Goal: Task Accomplishment & Management: Manage account settings

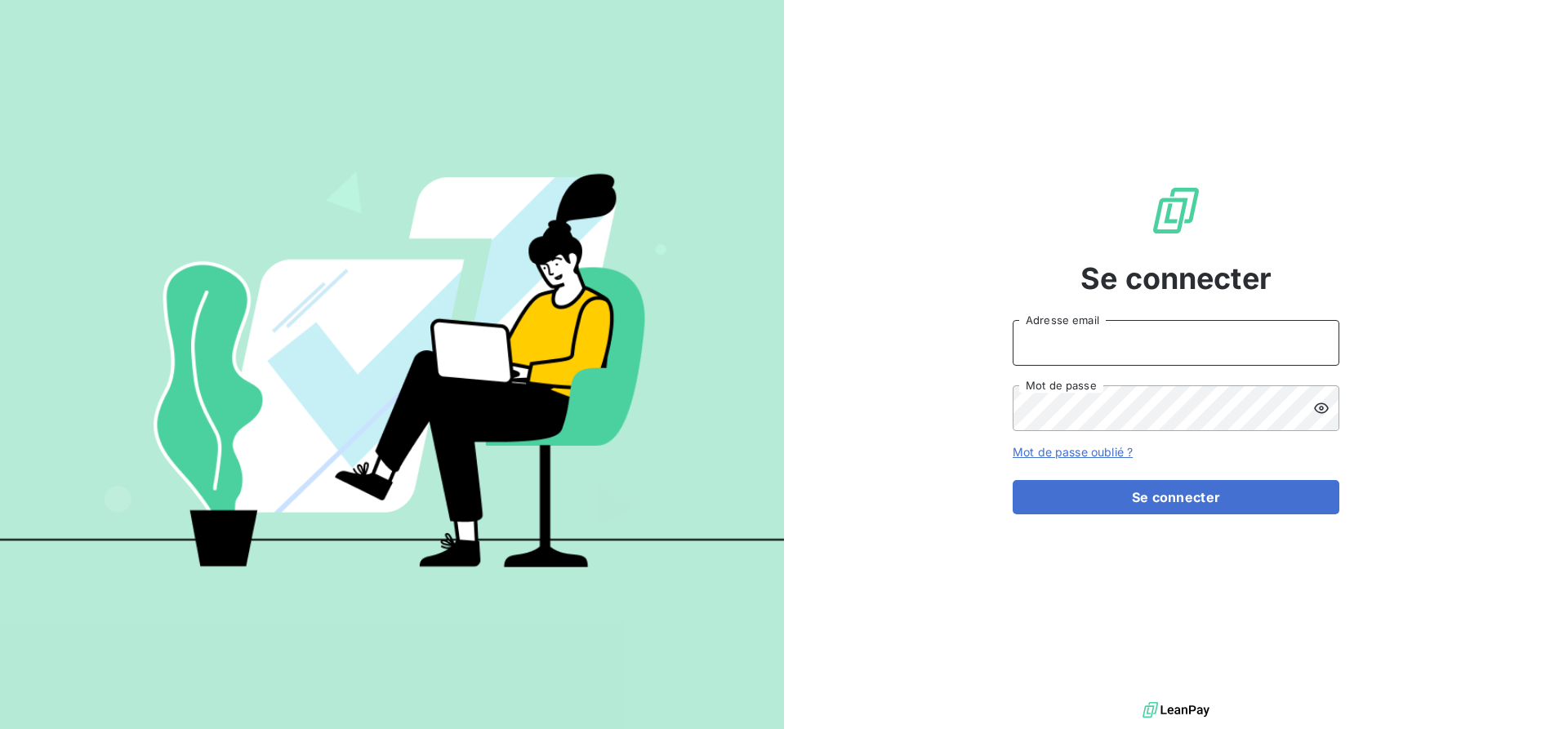
click at [1141, 342] on input "Adresse email" at bounding box center [1176, 343] width 327 height 46
click at [1066, 337] on input "Adresse email" at bounding box center [1176, 343] width 327 height 46
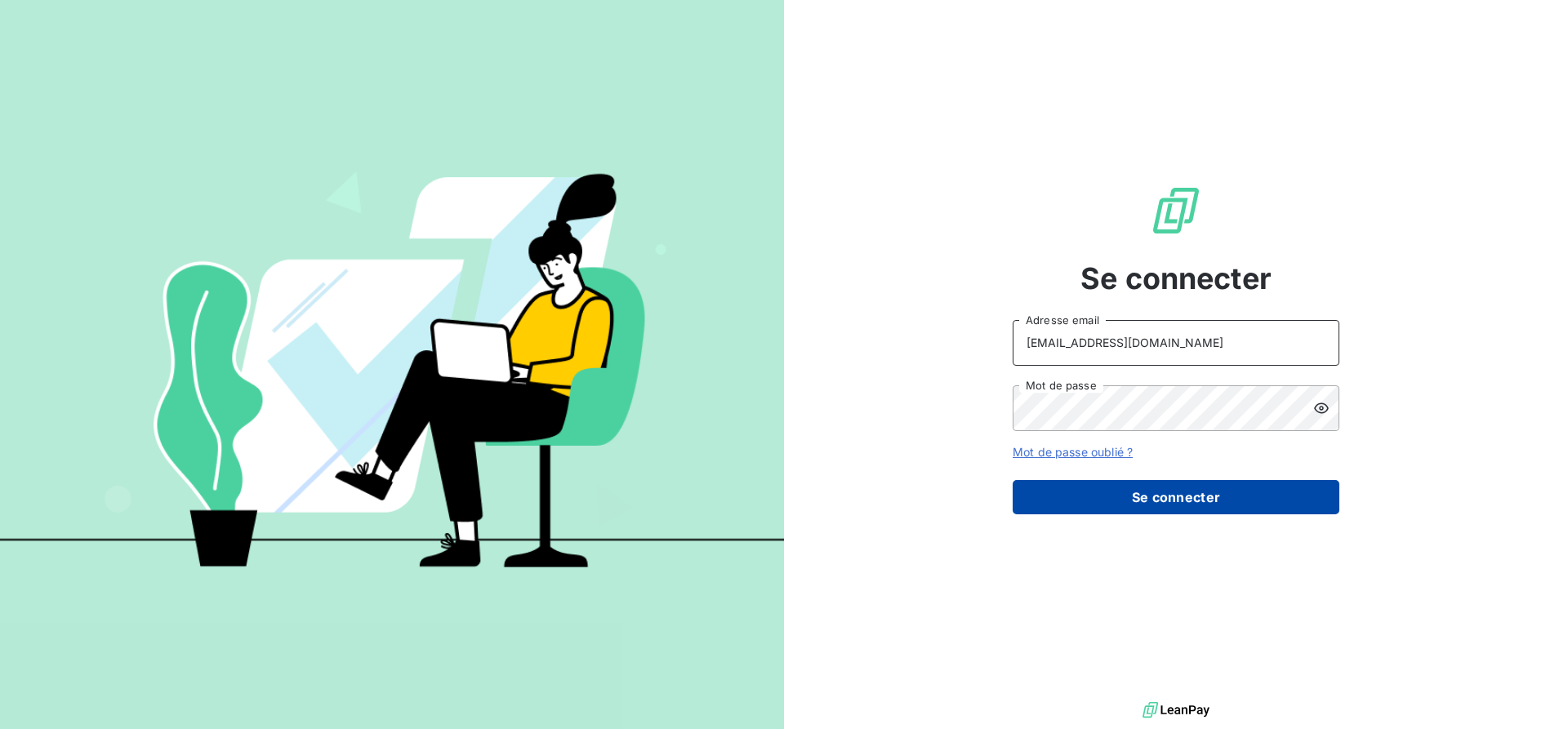
type input "sales@technicaviation.com"
click at [1149, 492] on button "Se connecter" at bounding box center [1176, 497] width 327 height 34
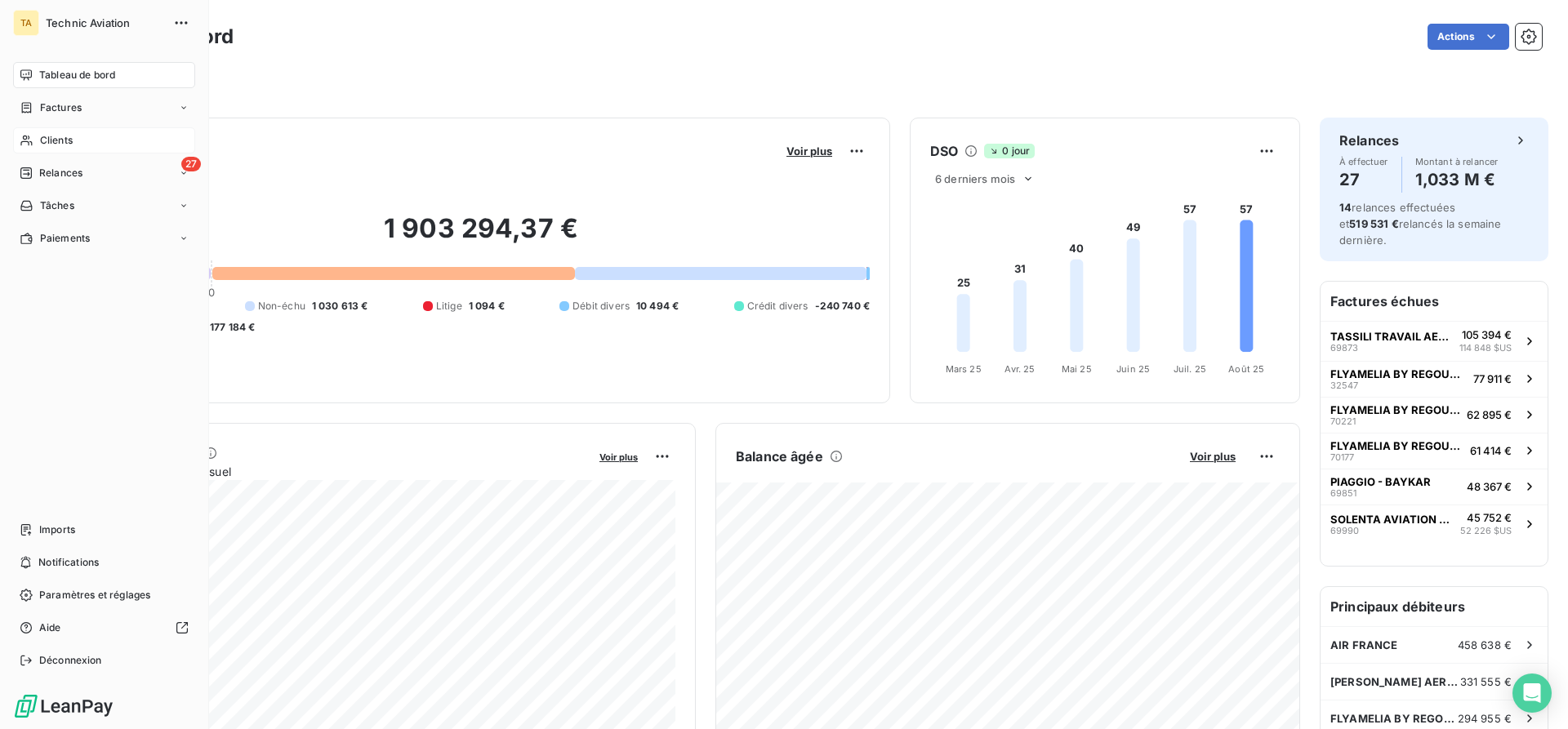
click at [24, 141] on icon at bounding box center [26, 140] width 14 height 13
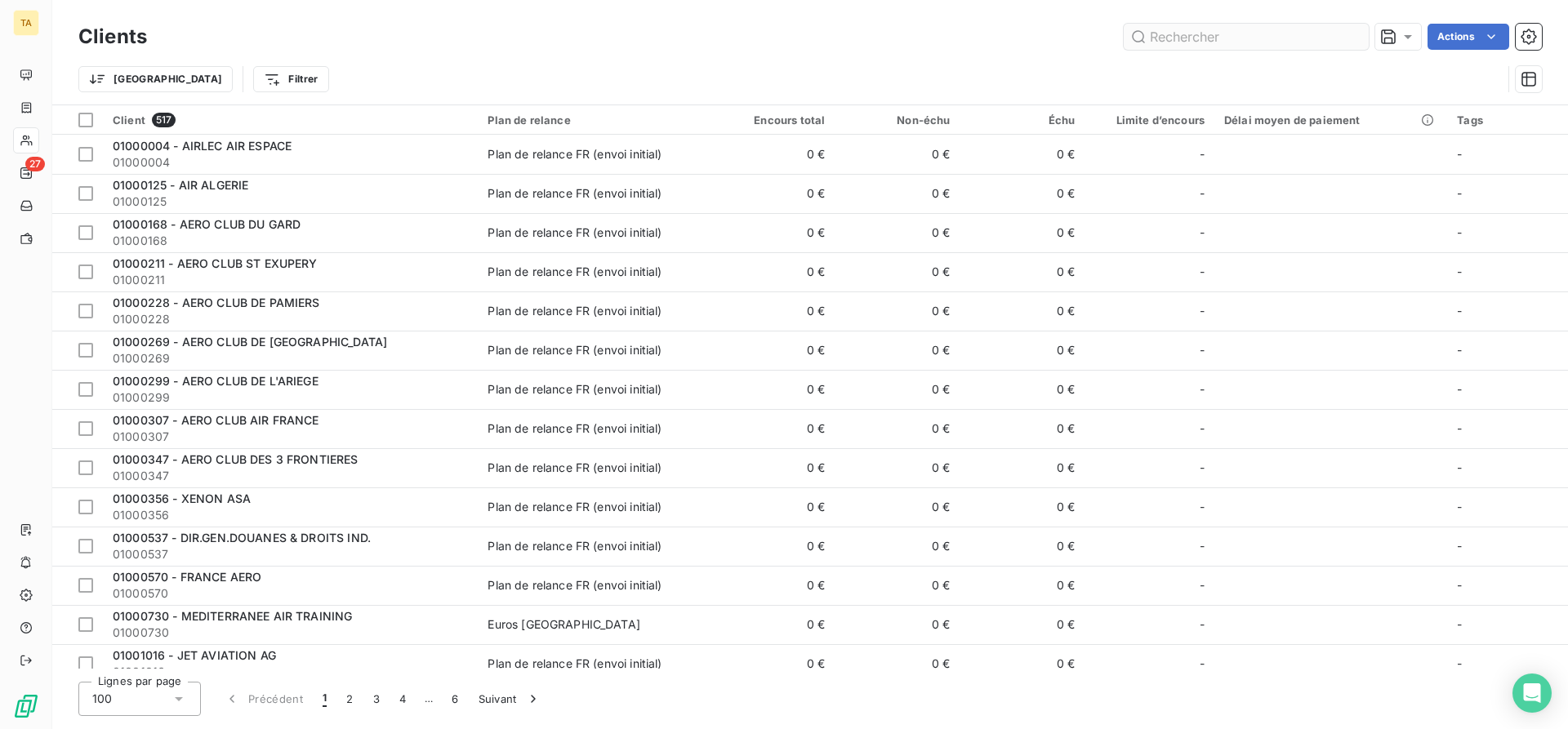
click at [1217, 42] on input "text" at bounding box center [1247, 36] width 245 height 26
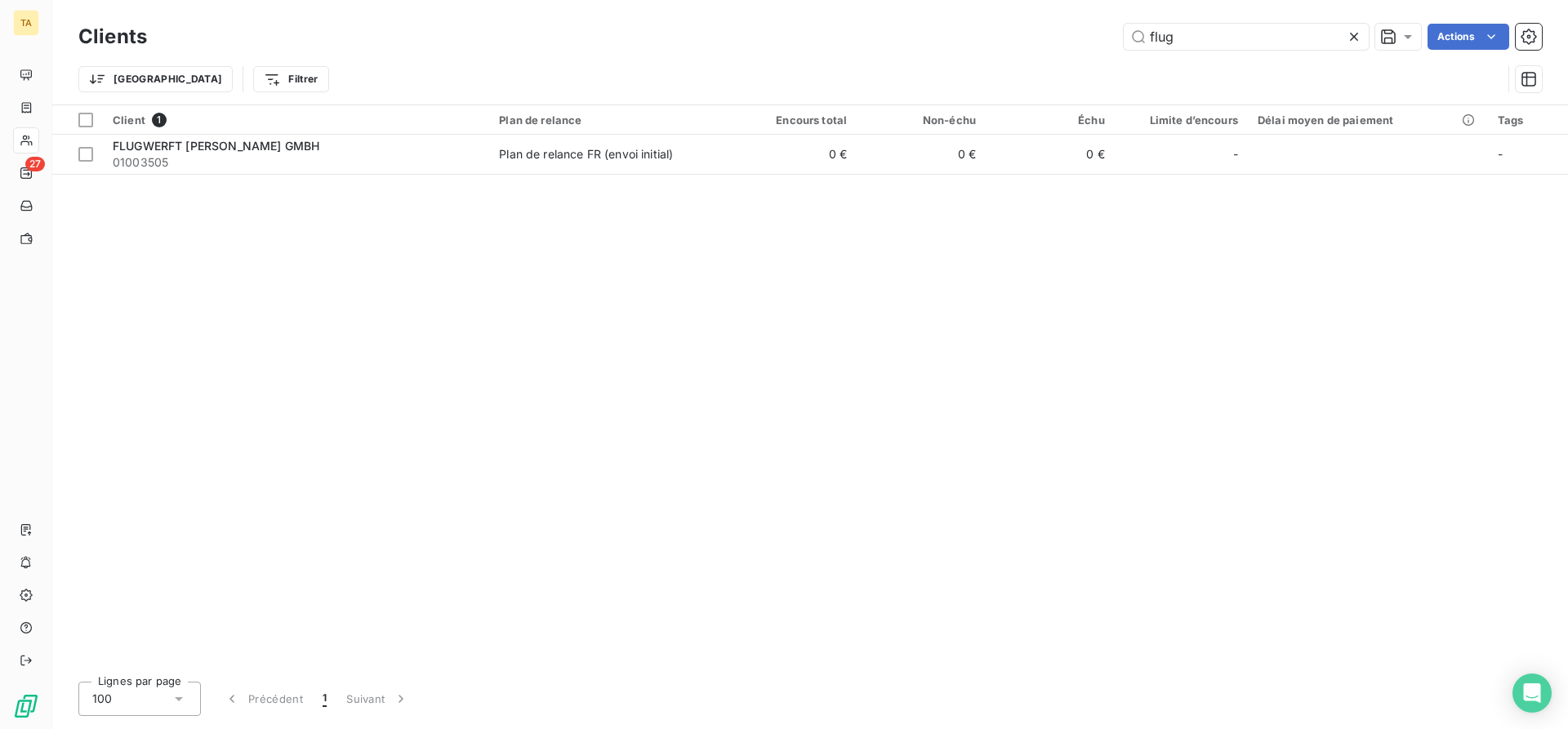
type input "flug"
